Goal: Check status: Check status

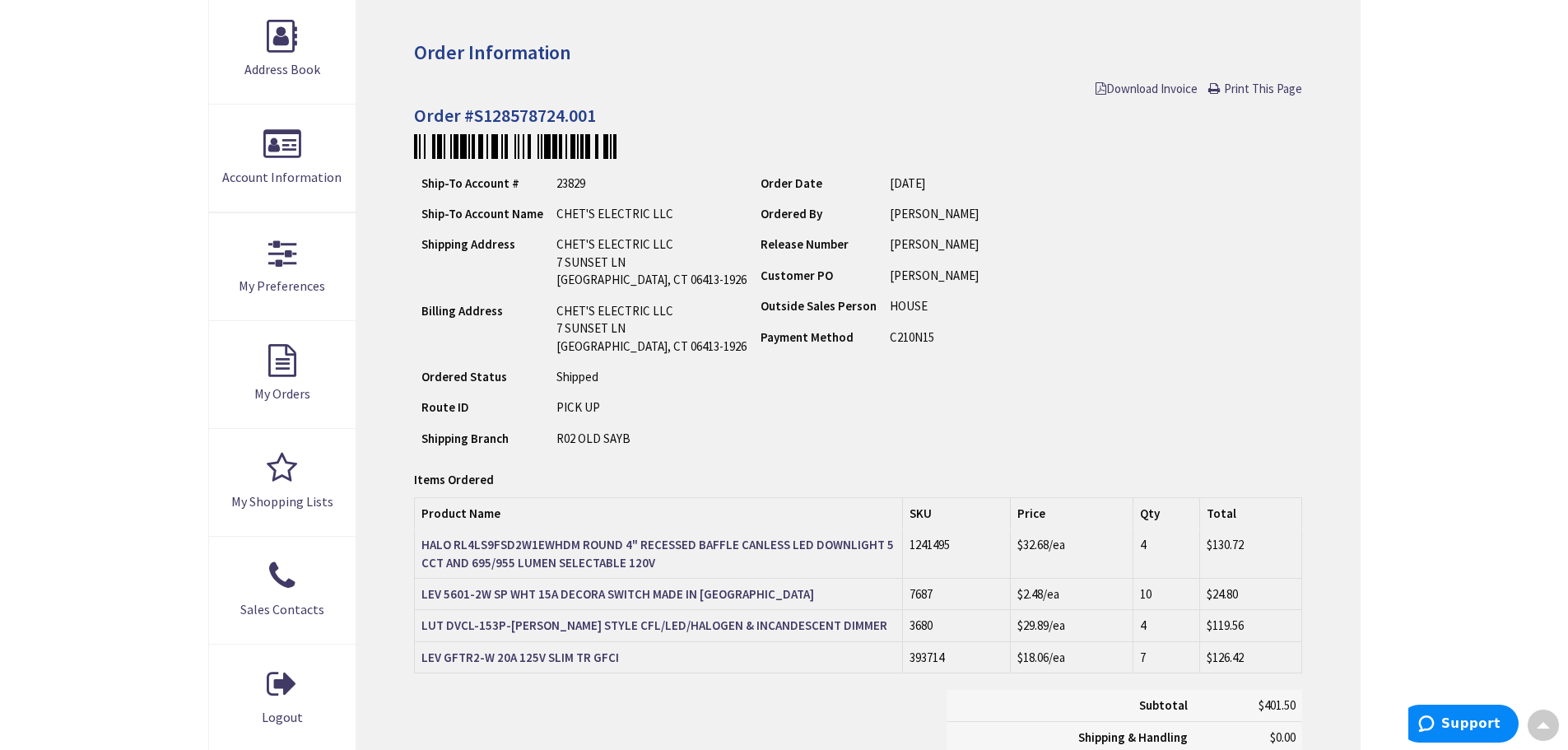
scroll to position [247, 0]
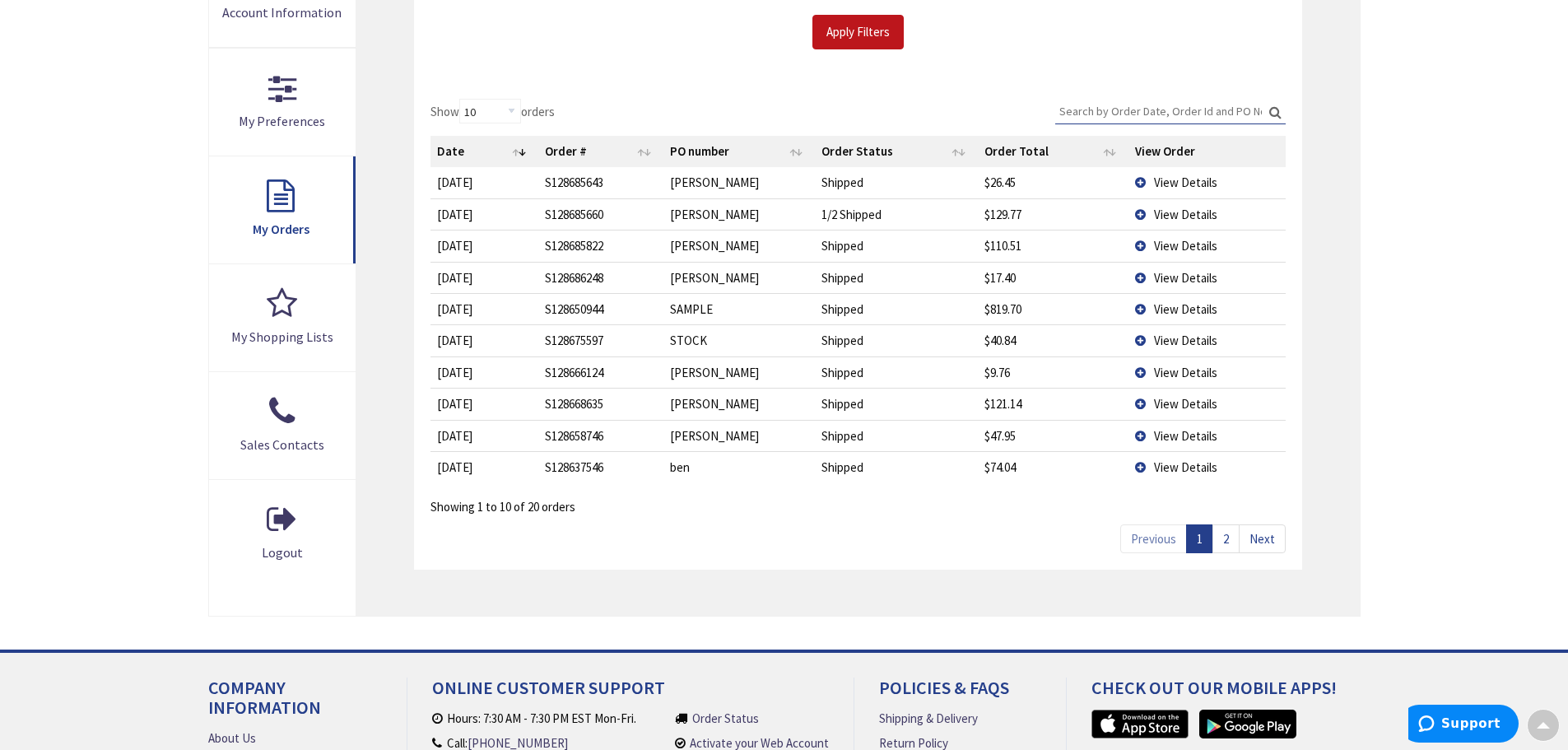
scroll to position [412, 0]
click at [1233, 544] on link "2" at bounding box center [1226, 538] width 27 height 28
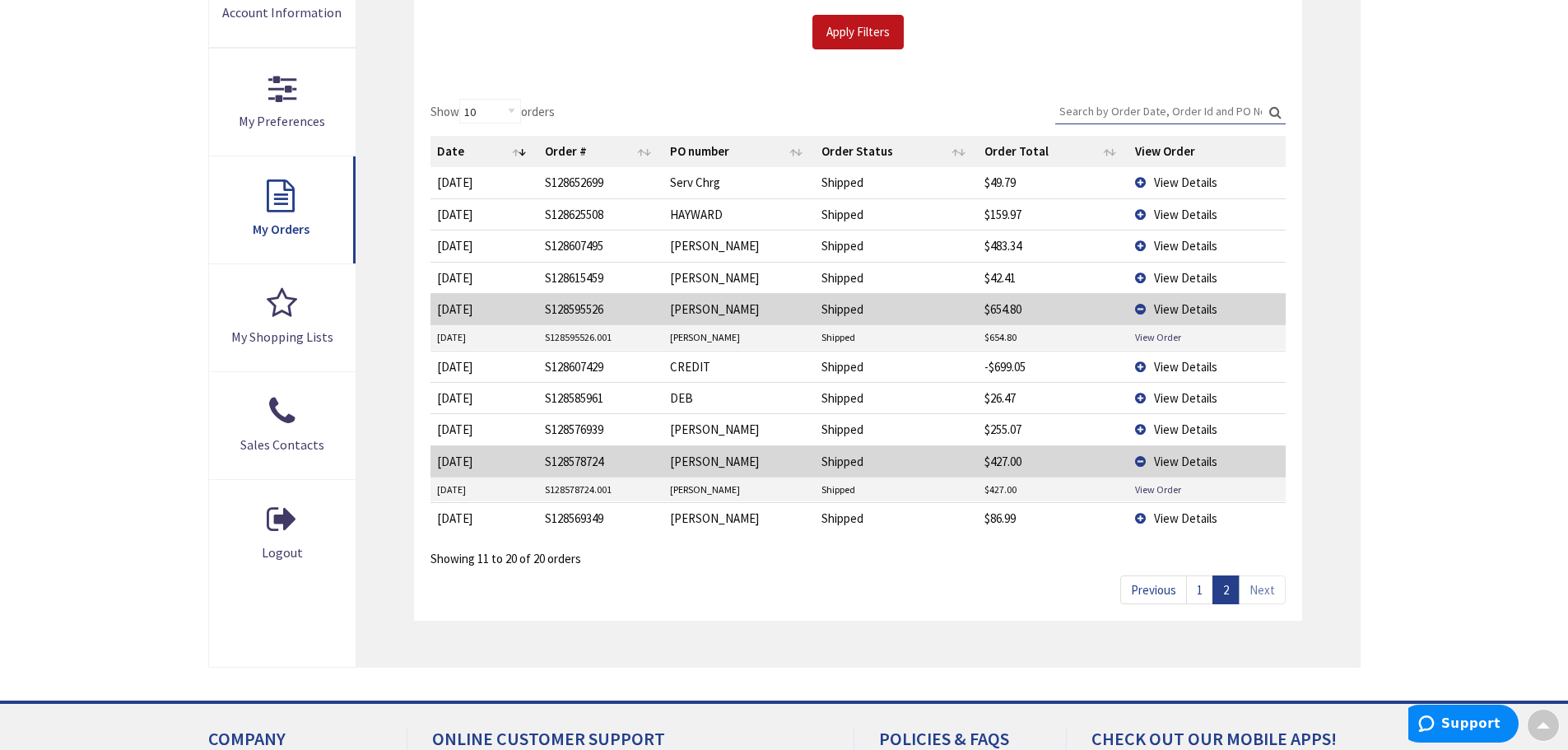
click at [1172, 249] on span "View Details" at bounding box center [1185, 245] width 64 height 16
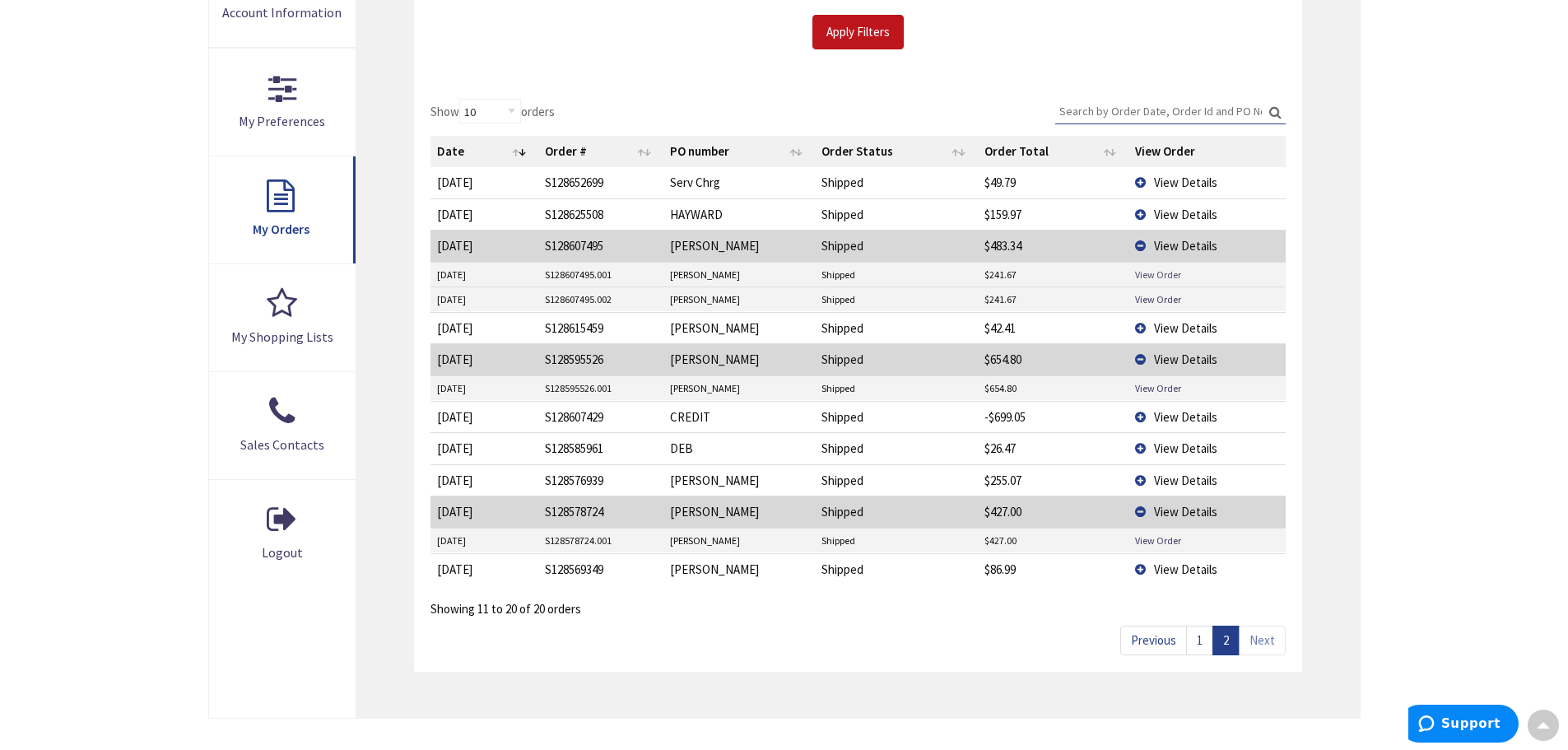
click at [1161, 274] on link "View Order" at bounding box center [1158, 274] width 46 height 14
click at [1150, 270] on link "View Order" at bounding box center [1158, 274] width 46 height 14
click at [1172, 213] on span "View Details" at bounding box center [1185, 214] width 64 height 16
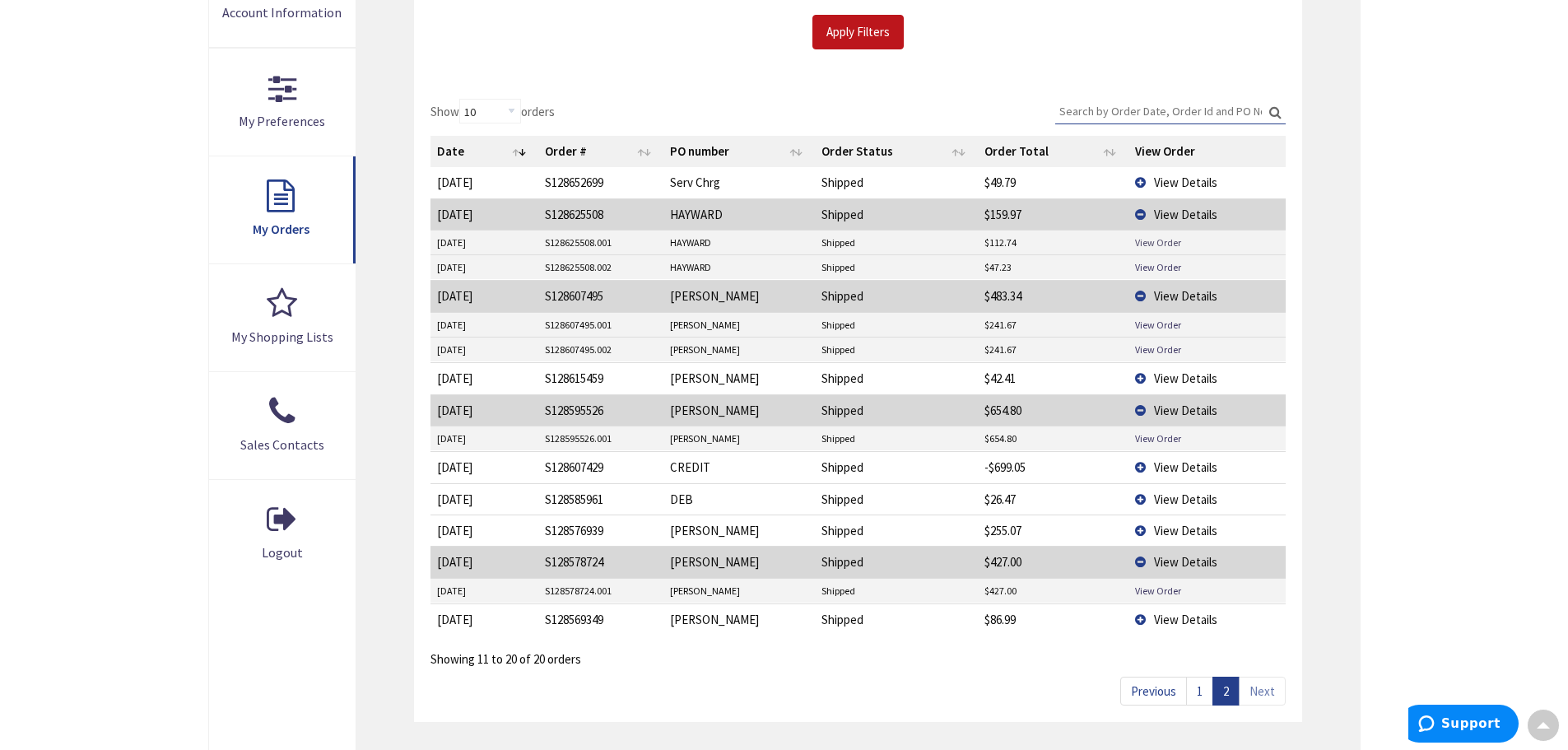
click at [1152, 240] on link "View Order" at bounding box center [1158, 242] width 46 height 14
click at [1164, 265] on link "View Order" at bounding box center [1158, 267] width 46 height 14
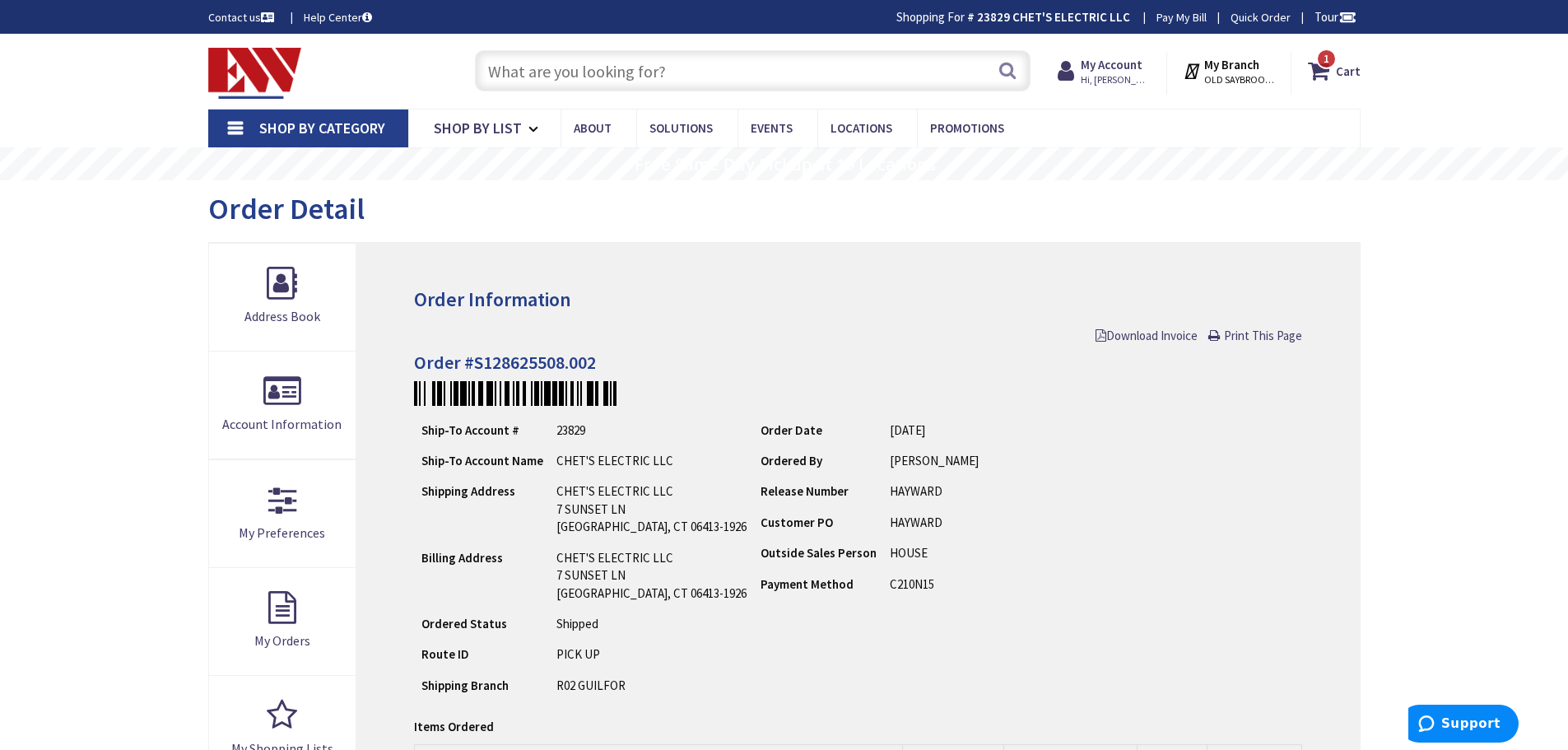
click at [619, 83] on input "text" at bounding box center [753, 70] width 556 height 41
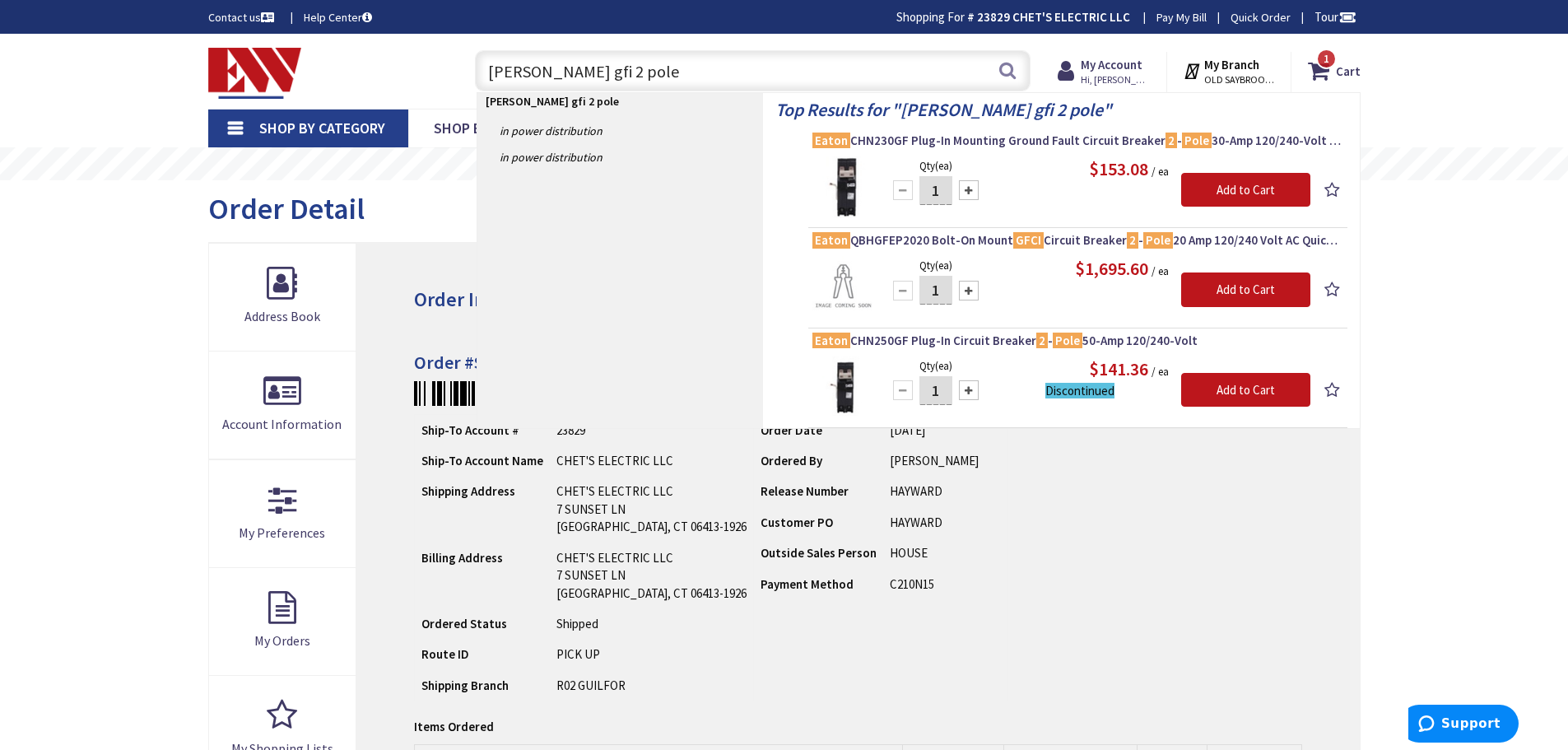
type input "eaton gfi 2 pole"
